Goal: Navigation & Orientation: Find specific page/section

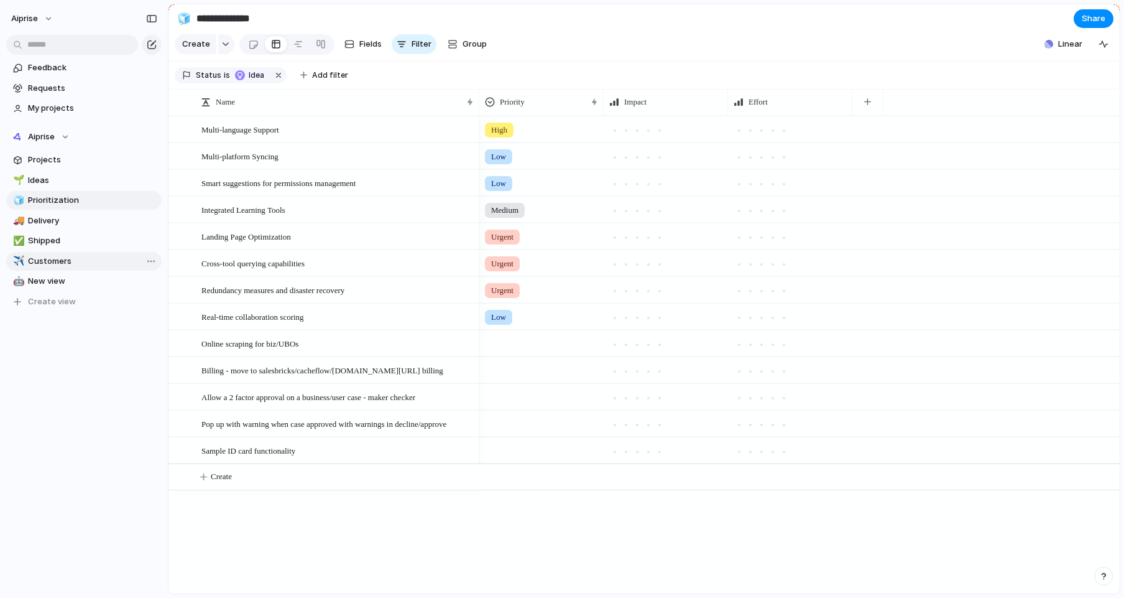
click at [68, 263] on span "Customers" at bounding box center [92, 261] width 129 height 12
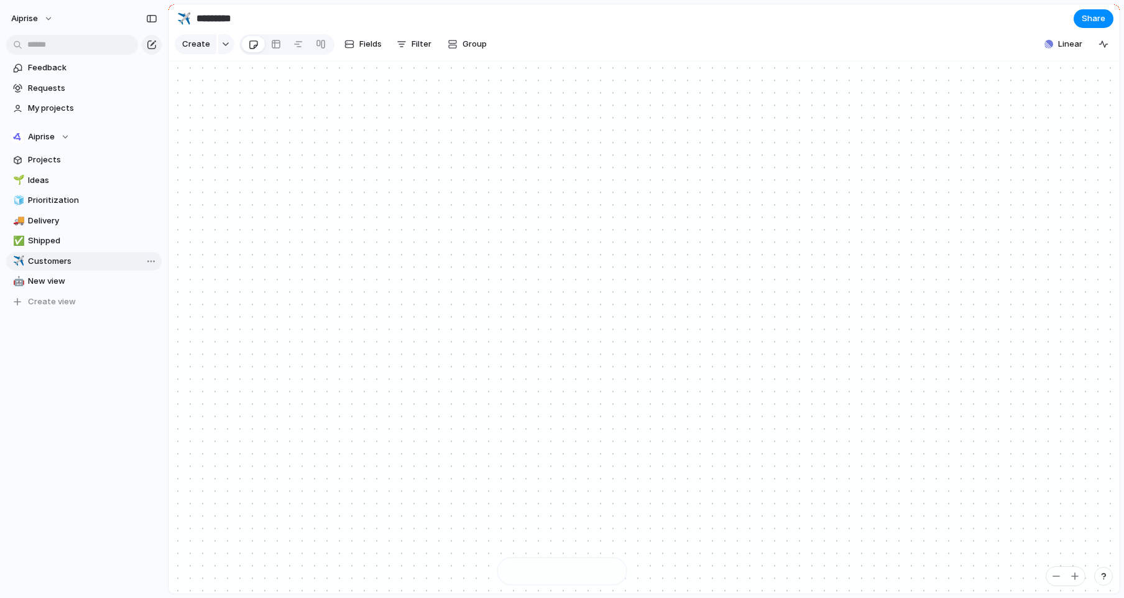
type input "*********"
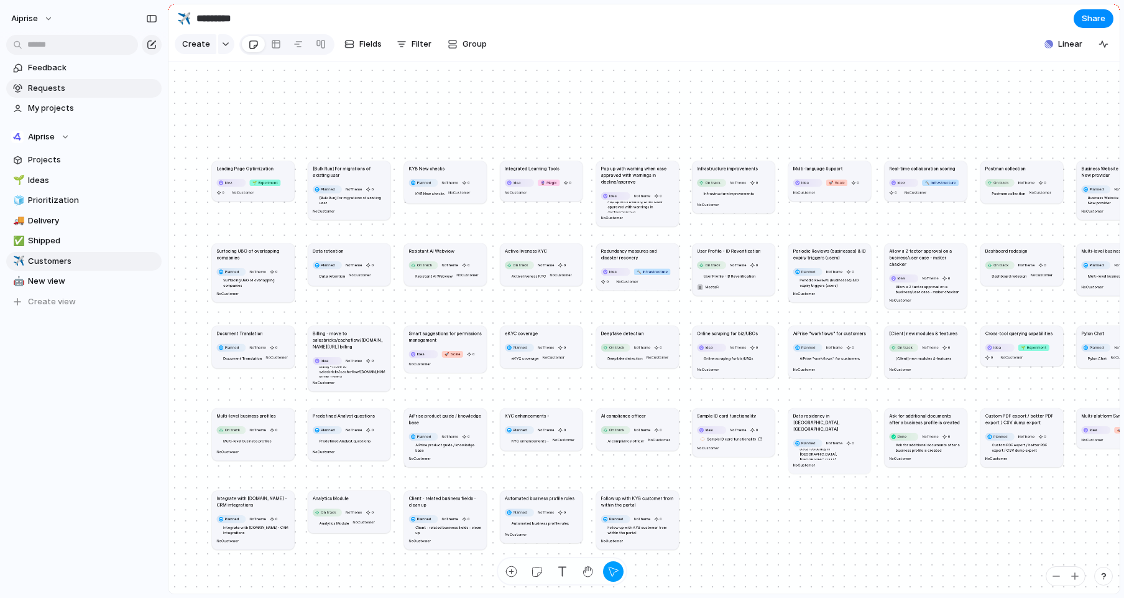
click at [67, 83] on span "Requests" at bounding box center [92, 88] width 129 height 12
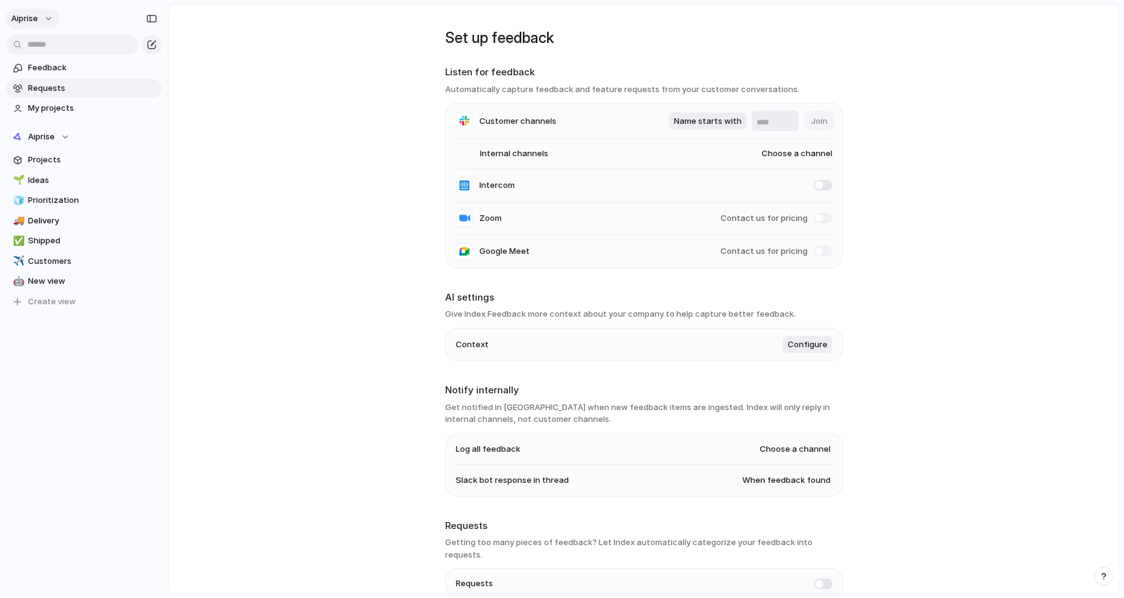
click at [40, 18] on button "aiprise" at bounding box center [33, 19] width 54 height 20
click at [297, 105] on div "Settings Invite members Change theme Sign out" at bounding box center [562, 299] width 1124 height 598
click at [40, 62] on span "Feedback" at bounding box center [92, 68] width 129 height 12
click at [47, 85] on span "Requests" at bounding box center [92, 88] width 129 height 12
click at [34, 16] on span "aiprise" at bounding box center [24, 18] width 27 height 12
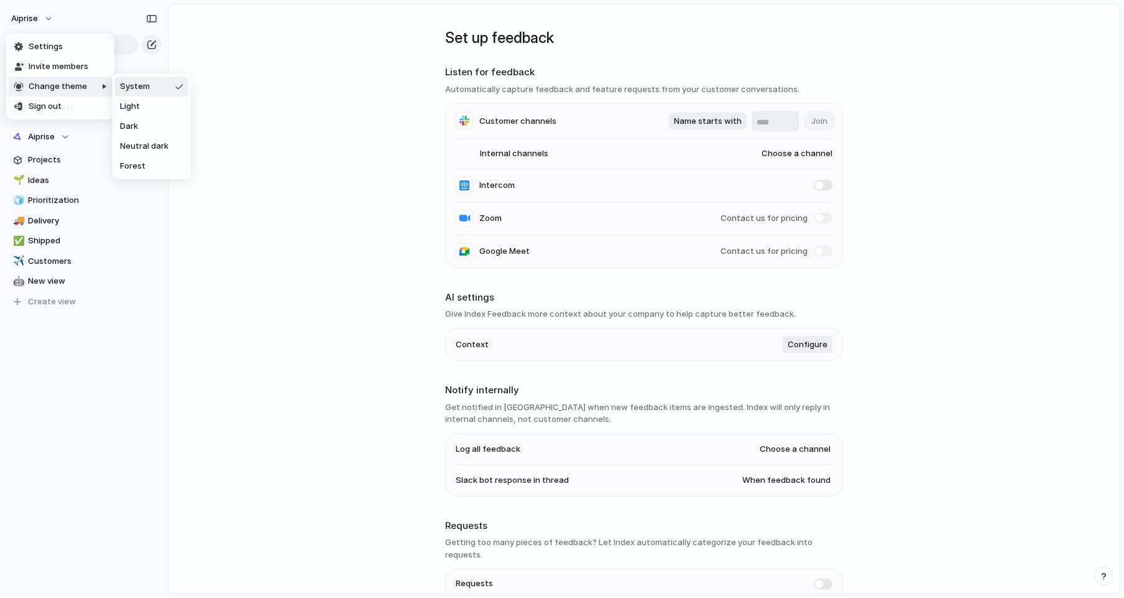
click at [252, 91] on div "Settings Invite members Change theme Sign out" at bounding box center [562, 299] width 1124 height 598
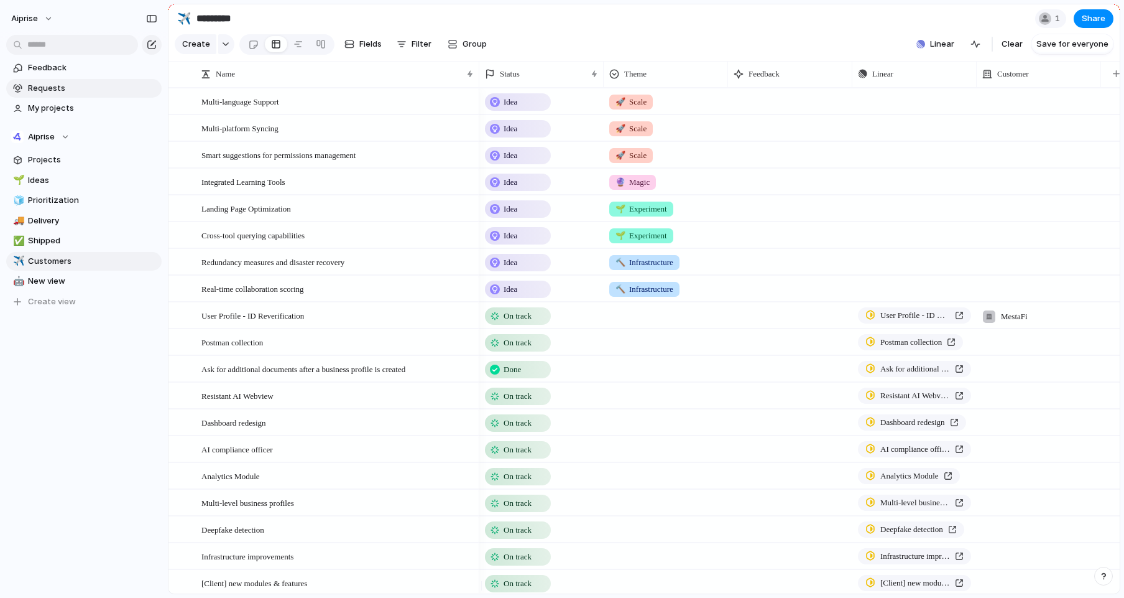
click at [81, 90] on span "Requests" at bounding box center [92, 88] width 129 height 12
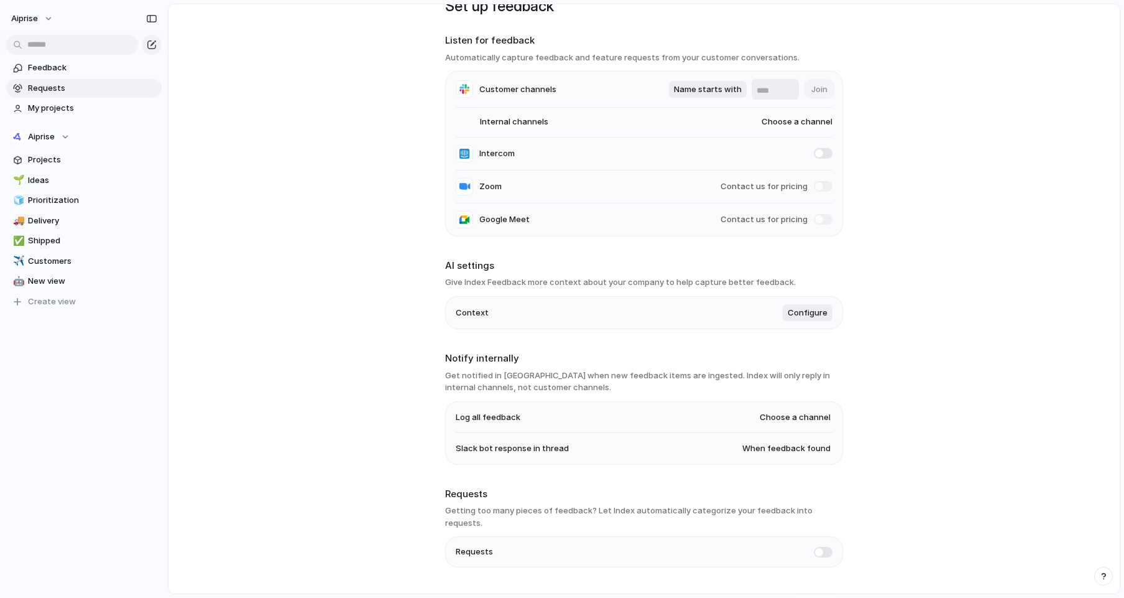
scroll to position [49, 0]
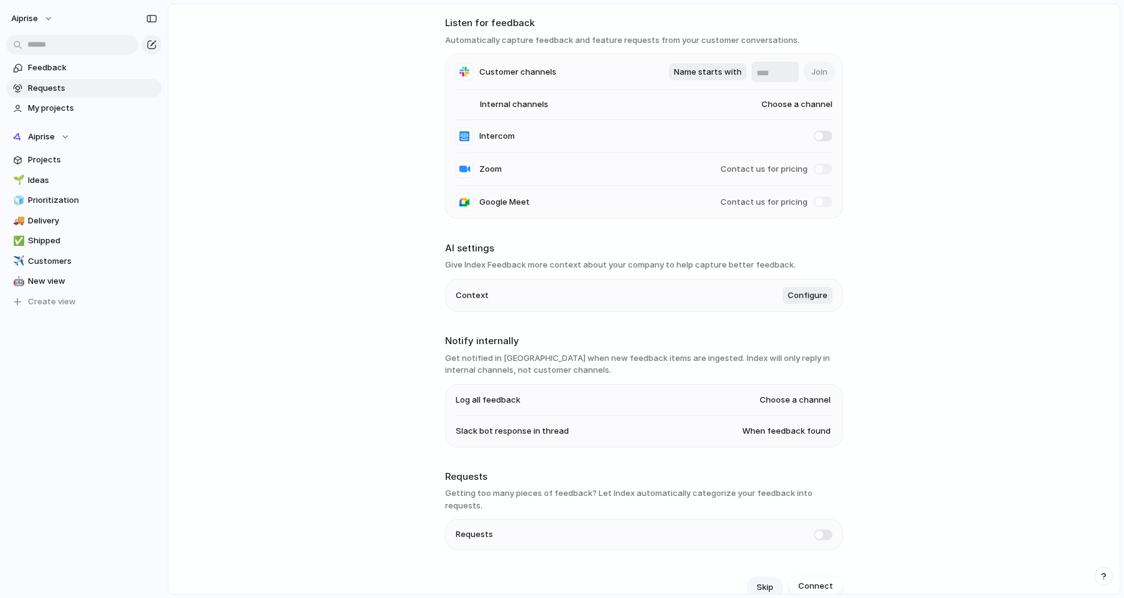
click at [759, 581] on span "Skip" at bounding box center [765, 587] width 17 height 12
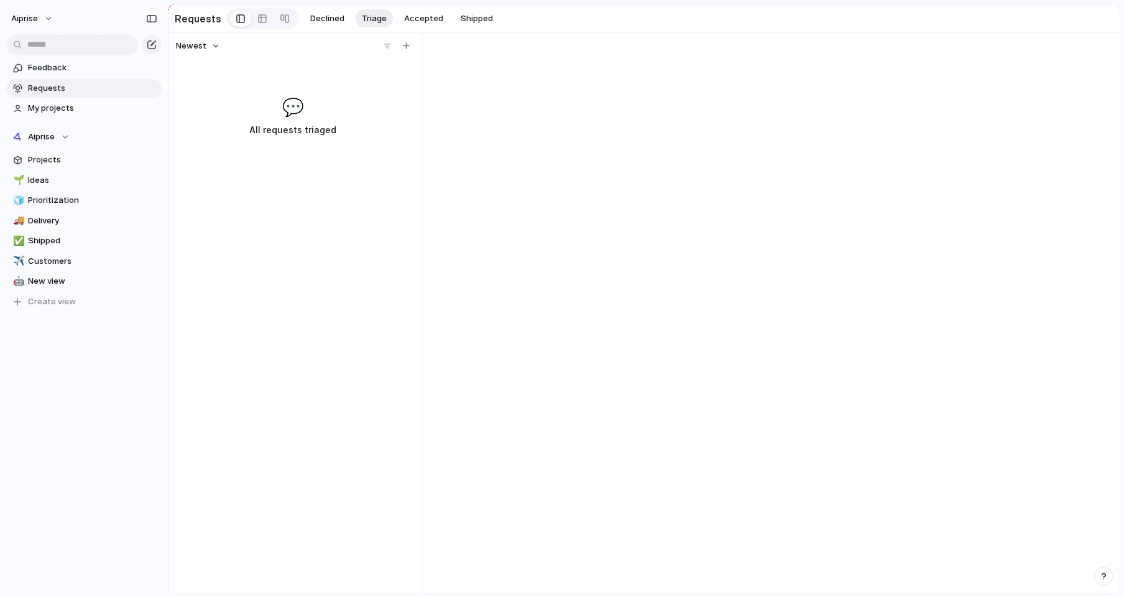
scroll to position [0, 0]
click at [494, 225] on div "💭 Nothing to see here..." at bounding box center [773, 375] width 693 height 436
click at [509, 214] on div "💭 Nothing to see here..." at bounding box center [773, 375] width 693 height 436
click at [509, 218] on div "💭 Nothing to see here..." at bounding box center [773, 375] width 693 height 436
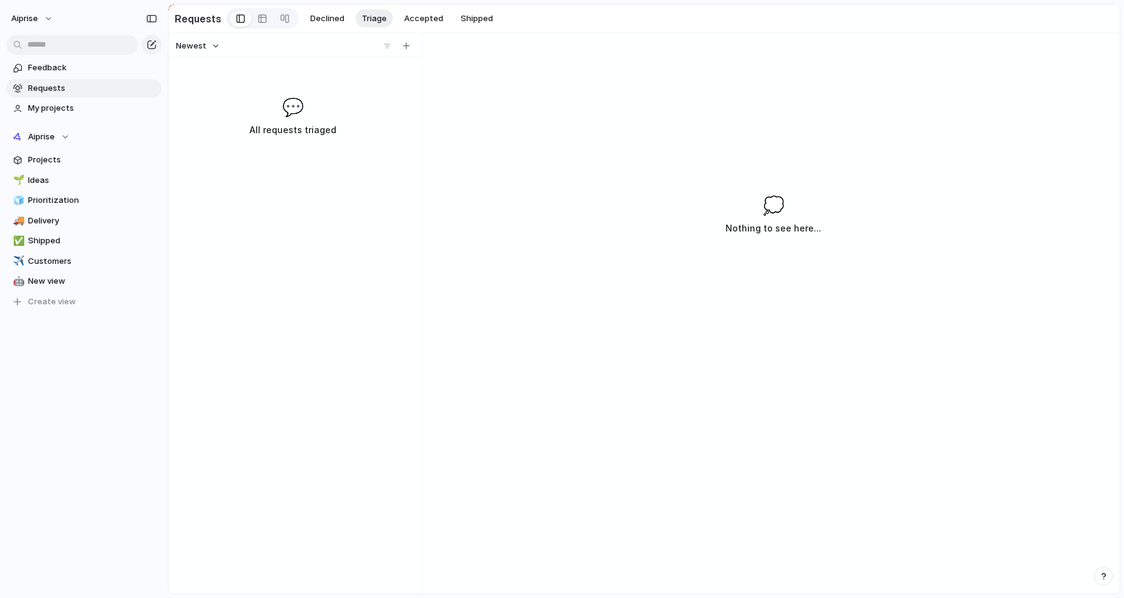
click at [412, 210] on div "Newest 💬 All requests triaged" at bounding box center [293, 313] width 249 height 560
click at [35, 17] on span "aiprise" at bounding box center [24, 18] width 27 height 12
click at [335, 225] on div "Settings Invite members Change theme Sign out" at bounding box center [562, 299] width 1124 height 598
click at [271, 241] on div "Newest 💬 All requests triaged" at bounding box center [293, 313] width 249 height 560
click at [71, 244] on span "Shipped" at bounding box center [92, 240] width 129 height 12
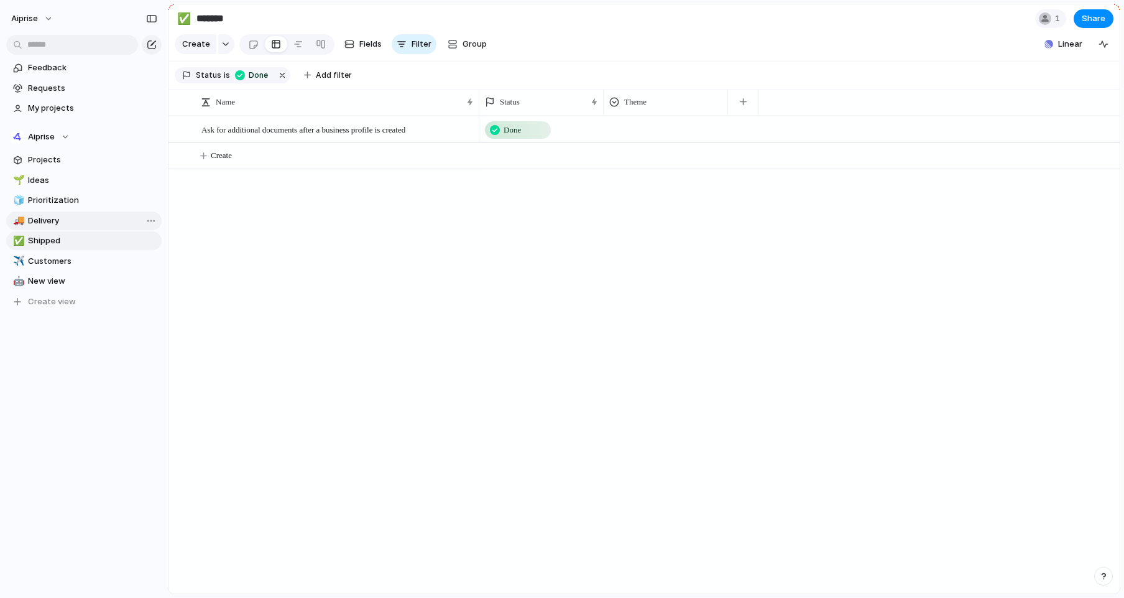
click at [73, 225] on span "Delivery" at bounding box center [92, 221] width 129 height 12
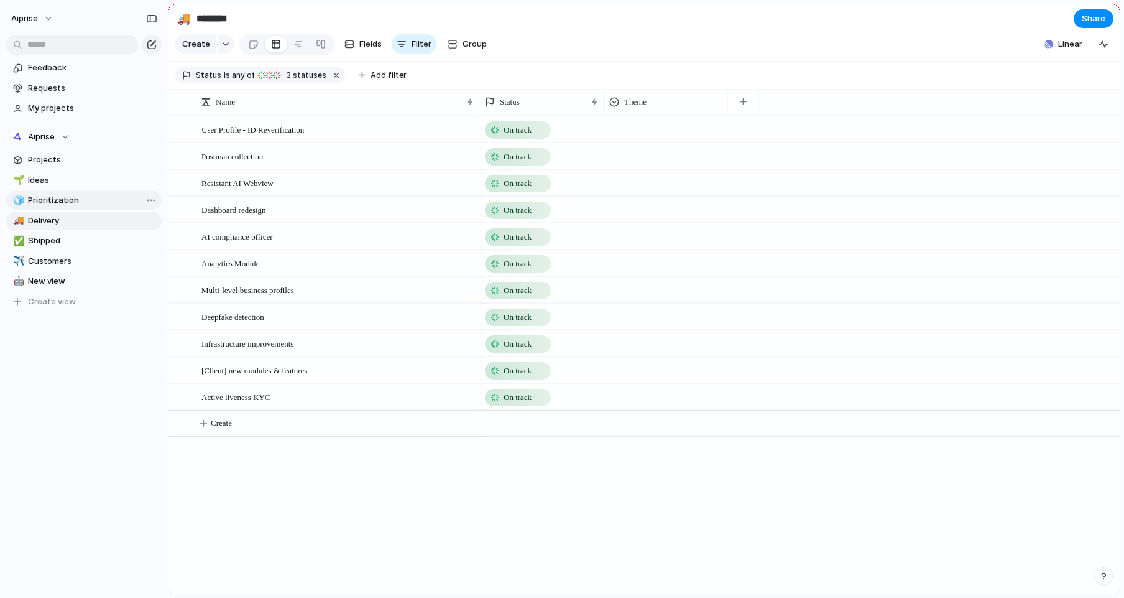
click at [76, 196] on span "Prioritization" at bounding box center [92, 200] width 129 height 12
type input "**********"
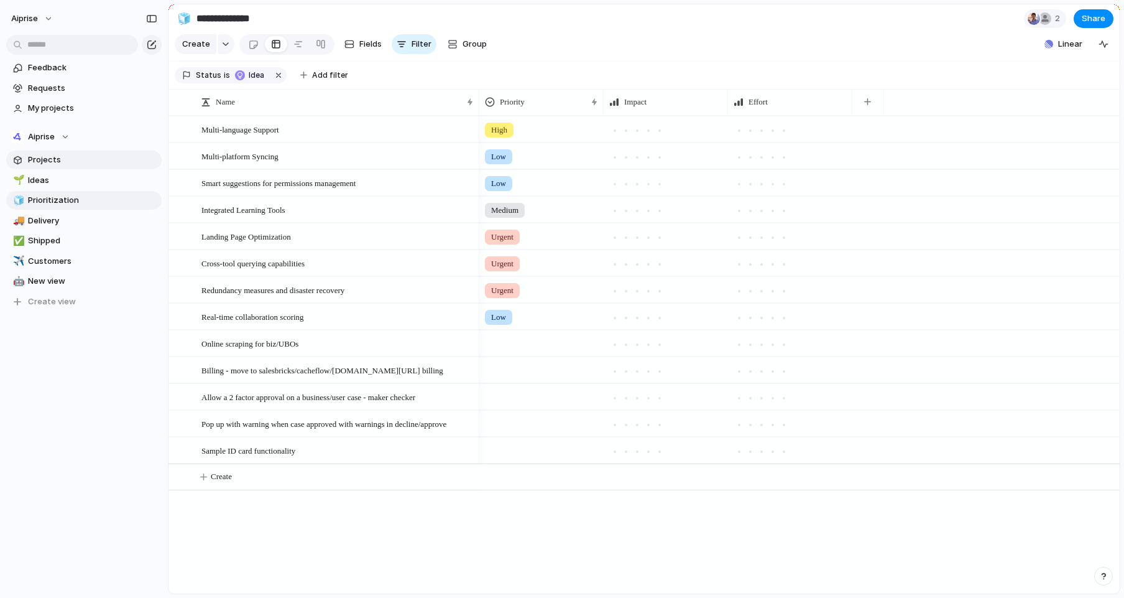
click at [80, 162] on span "Projects" at bounding box center [92, 160] width 129 height 12
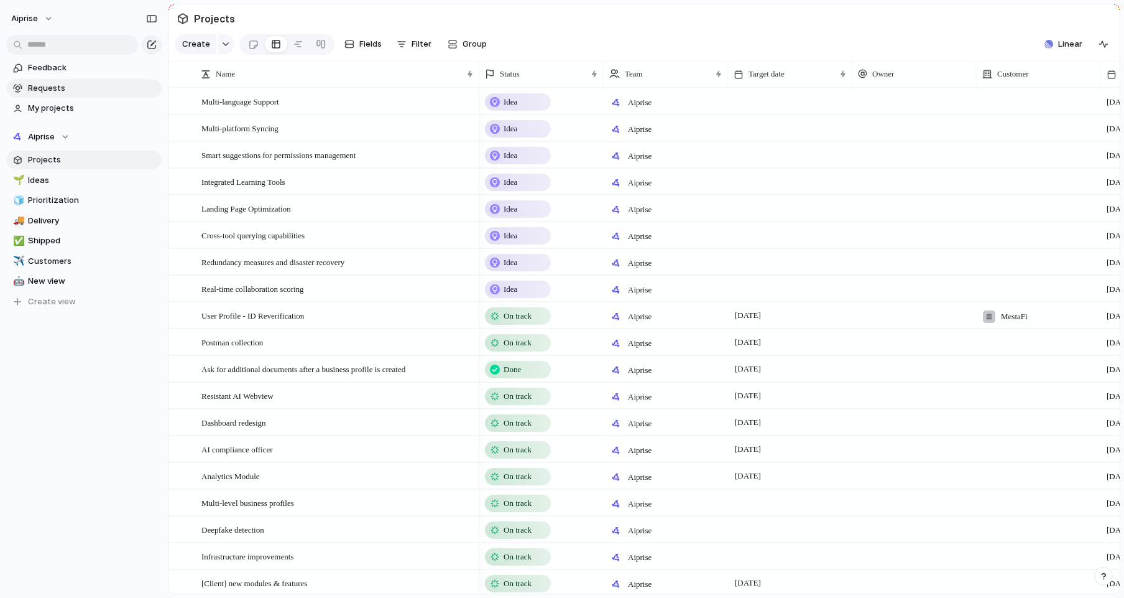
click at [81, 90] on span "Requests" at bounding box center [92, 88] width 129 height 12
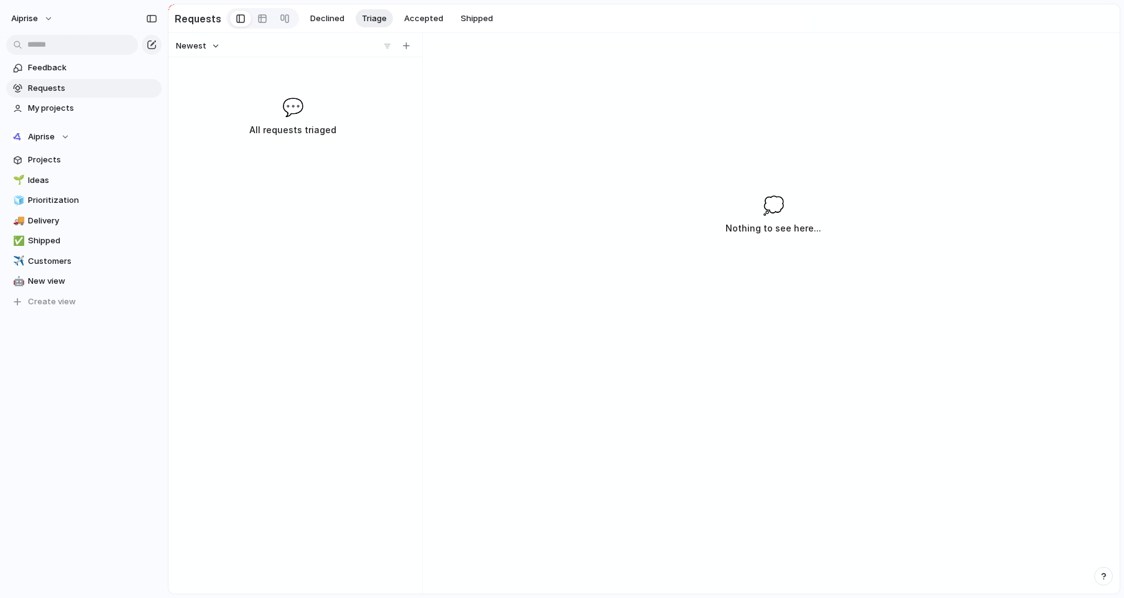
click at [361, 121] on div "💬 All requests triaged" at bounding box center [293, 116] width 244 height 44
click at [401, 45] on button "button" at bounding box center [406, 46] width 12 height 12
click at [331, 17] on span "Declined" at bounding box center [327, 18] width 34 height 12
click at [262, 17] on div at bounding box center [262, 19] width 10 height 20
click at [288, 18] on link at bounding box center [285, 19] width 22 height 20
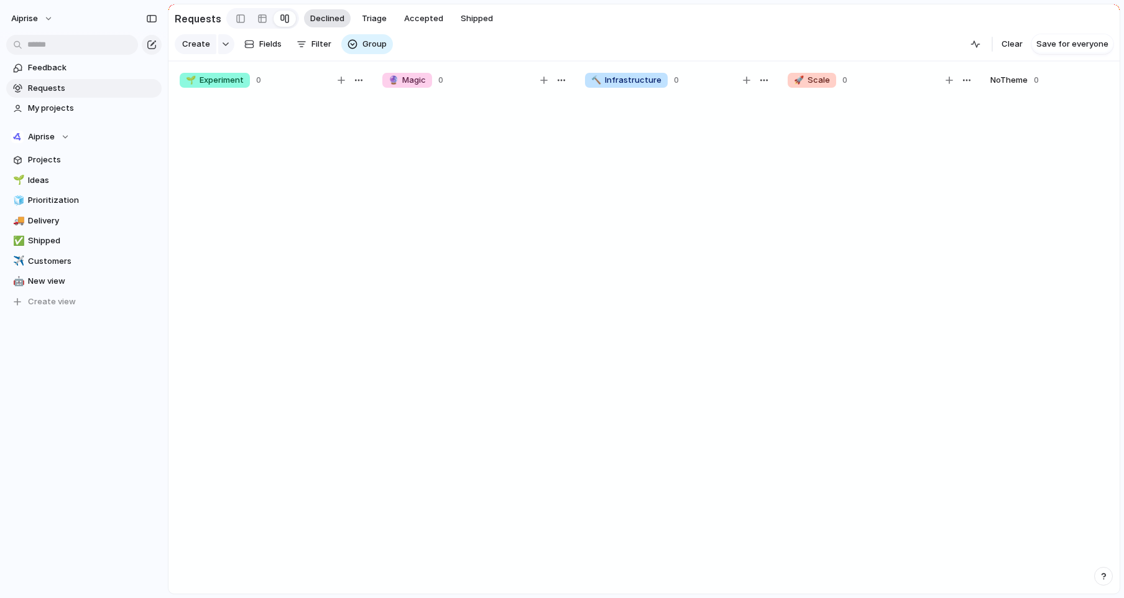
click at [313, 16] on span "Declined" at bounding box center [327, 18] width 34 height 12
click at [369, 15] on span "Triage" at bounding box center [374, 18] width 25 height 12
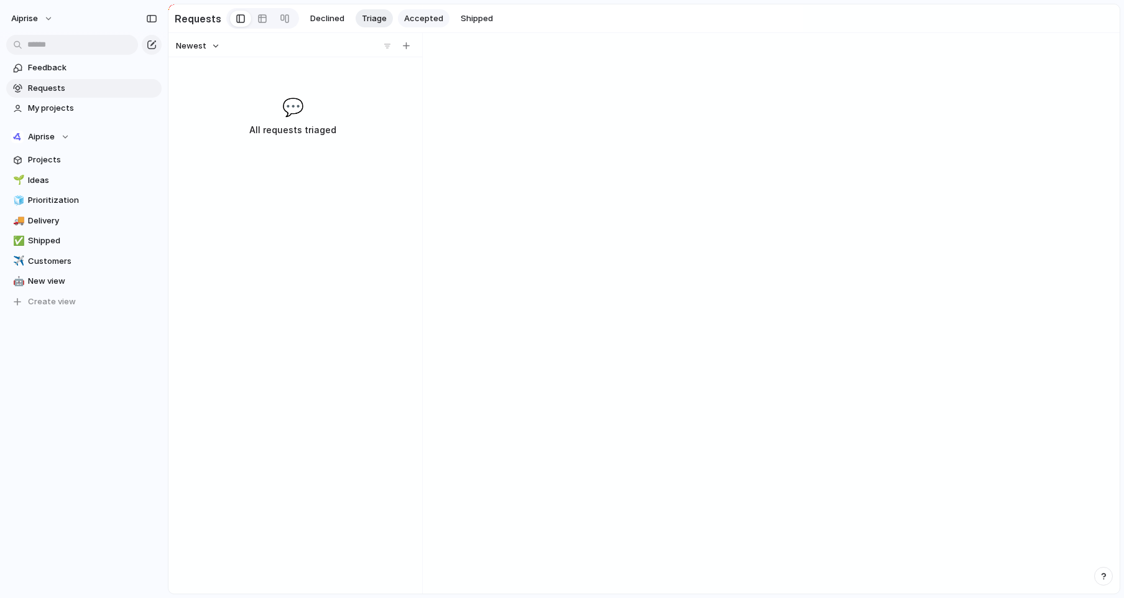
click at [410, 16] on span "Accepted" at bounding box center [423, 18] width 39 height 12
click at [466, 25] on button "Shipped" at bounding box center [477, 18] width 45 height 19
click at [583, 224] on div "💭 Nothing to see here..." at bounding box center [773, 375] width 693 height 436
click at [729, 37] on div "Last changed 💬 No shipped requests 💭 Nothing to see here..." at bounding box center [644, 313] width 951 height 560
click at [912, 14] on section "Requests Declined Triage Accepted Shipped" at bounding box center [644, 18] width 951 height 28
